Goal: Information Seeking & Learning: Learn about a topic

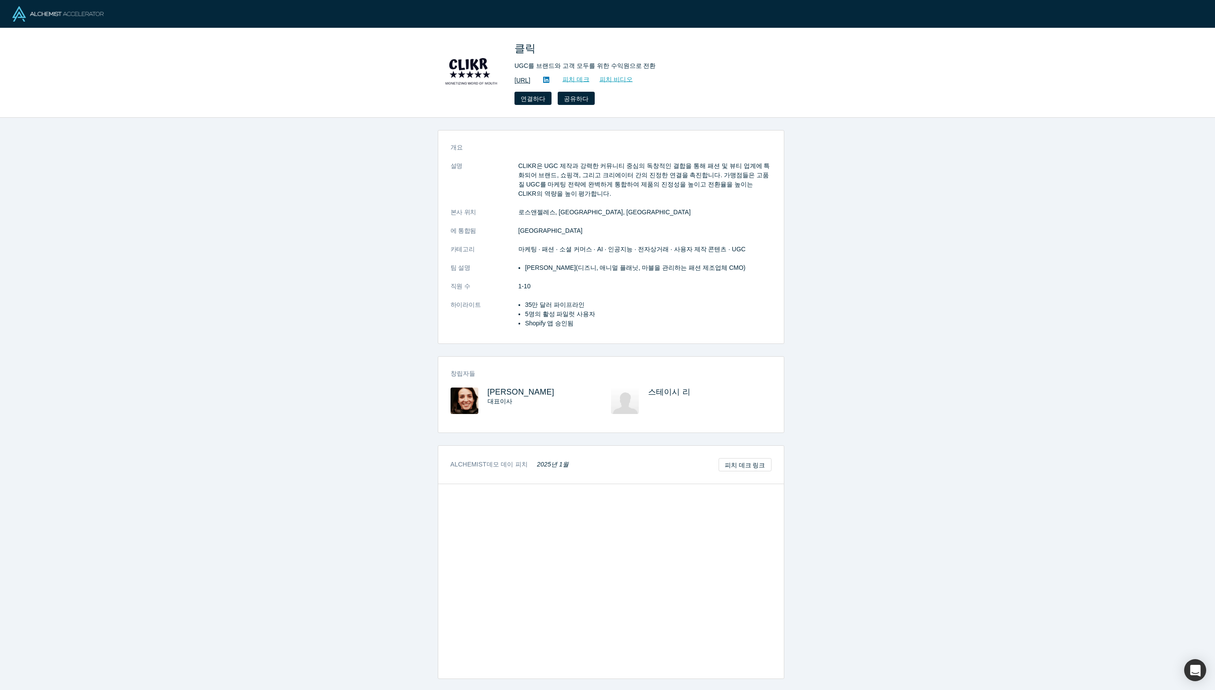
click at [530, 83] on font "https://www.clikr.ai" at bounding box center [522, 80] width 16 height 7
click at [315, 435] on div "개요 설명 CLIKR은 UGC 제작과 강력한 커뮤니티 중심의 독창적인 결합을 통해 패션 및 뷰티 업계에 특화되어 브랜드, 쇼핑객, 그리고 크리…" at bounding box center [611, 407] width 1222 height 579
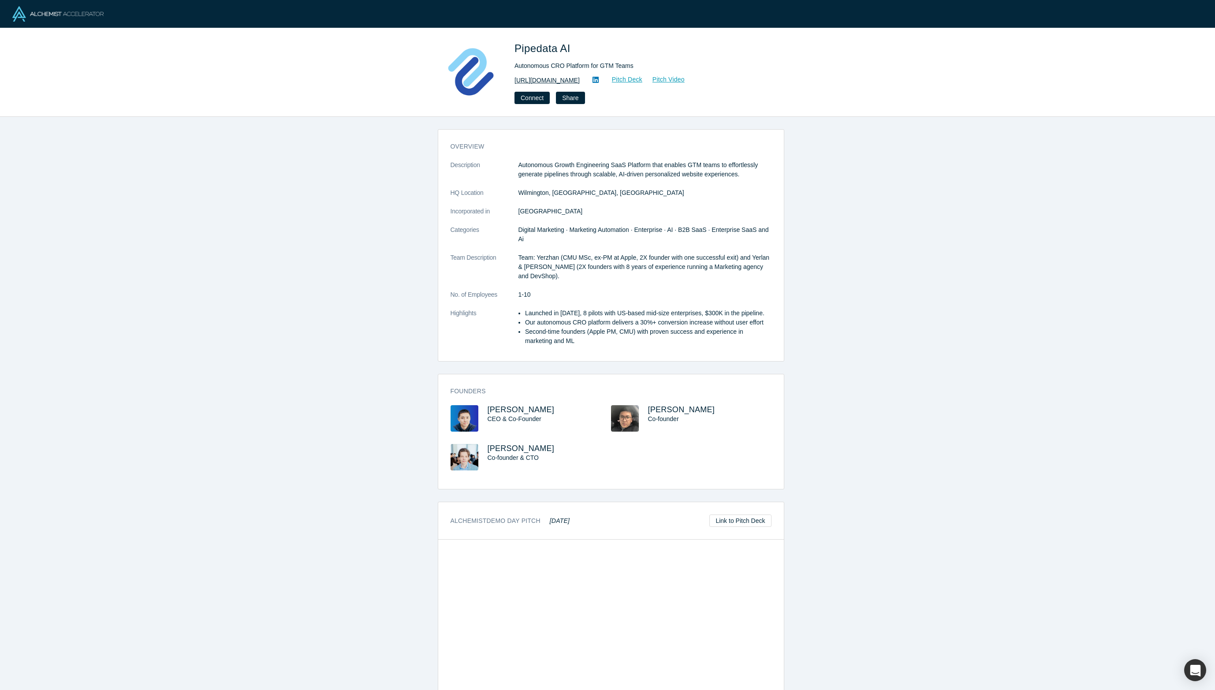
click at [559, 80] on link "[URL][DOMAIN_NAME]" at bounding box center [546, 80] width 65 height 9
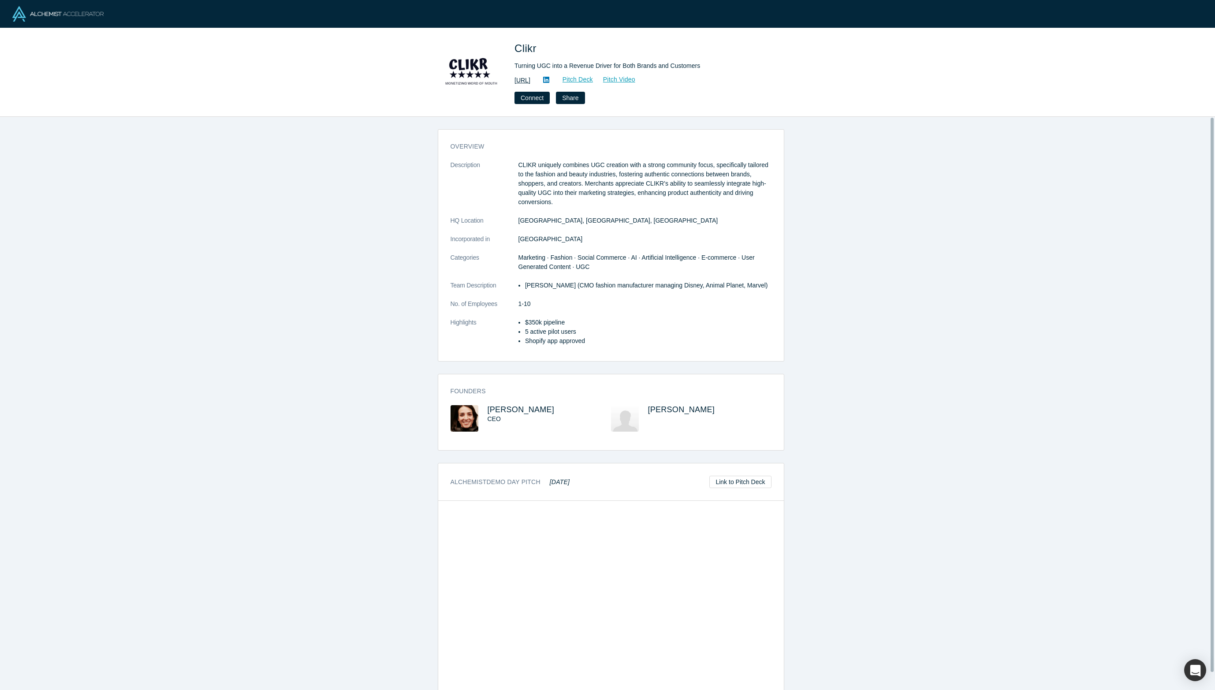
click at [523, 81] on link "https://www.clikr.ai" at bounding box center [522, 80] width 16 height 9
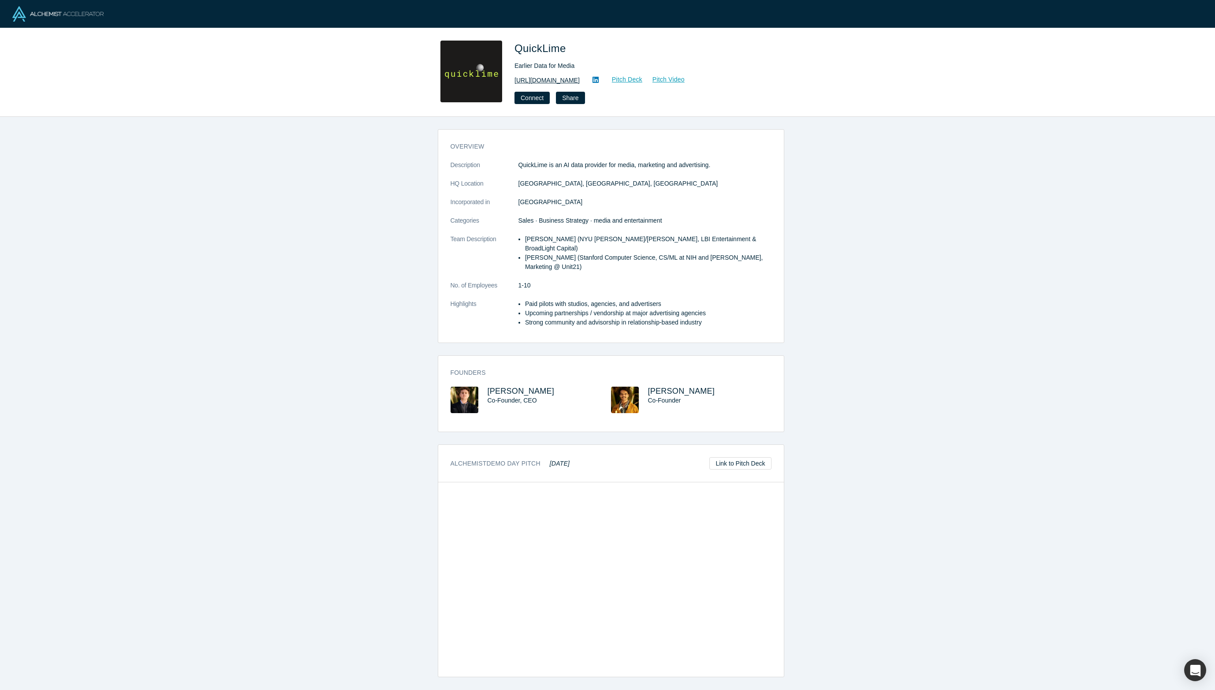
click at [543, 79] on link "http://quicklime.io" at bounding box center [546, 80] width 65 height 9
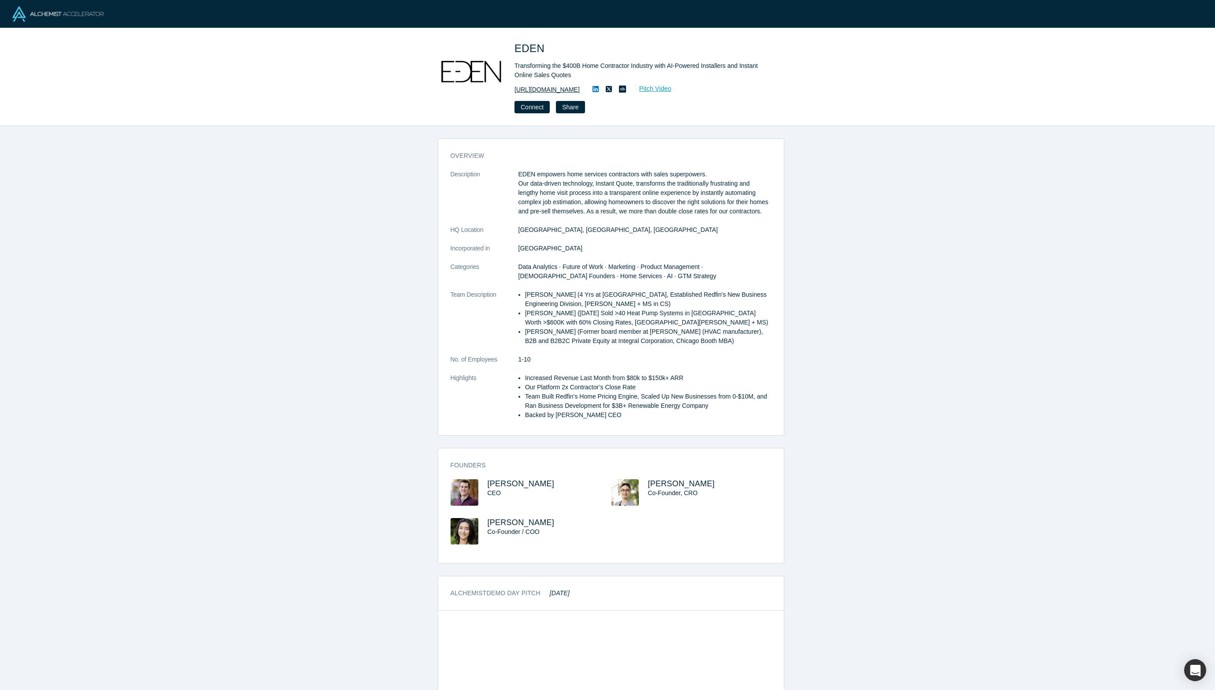
click at [575, 92] on link "[URL][DOMAIN_NAME]" at bounding box center [546, 89] width 65 height 9
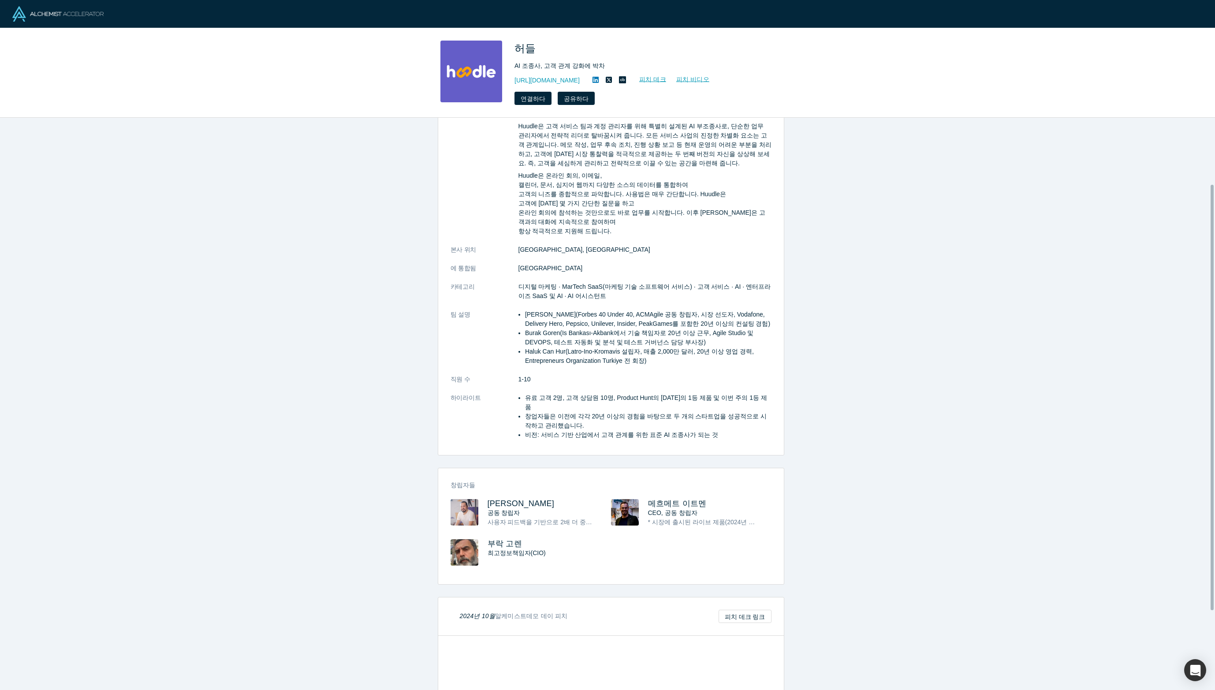
scroll to position [196, 0]
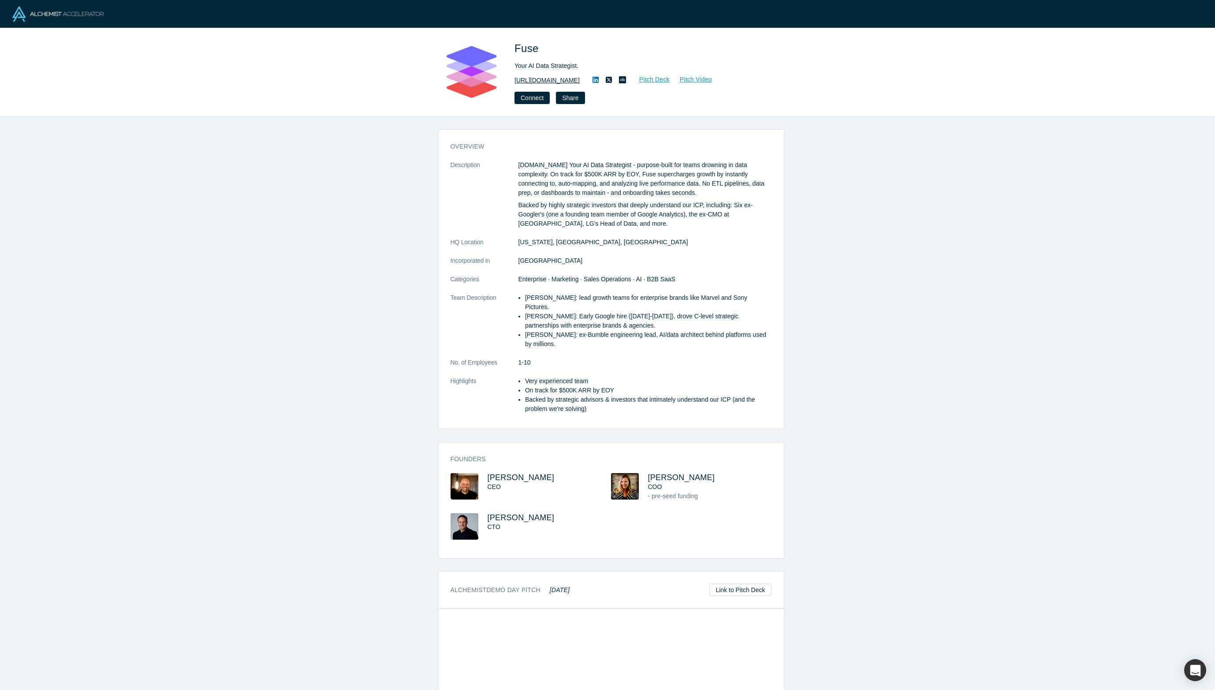
click at [522, 79] on link "[URL][DOMAIN_NAME]" at bounding box center [546, 80] width 65 height 9
